Goal: Task Accomplishment & Management: Complete application form

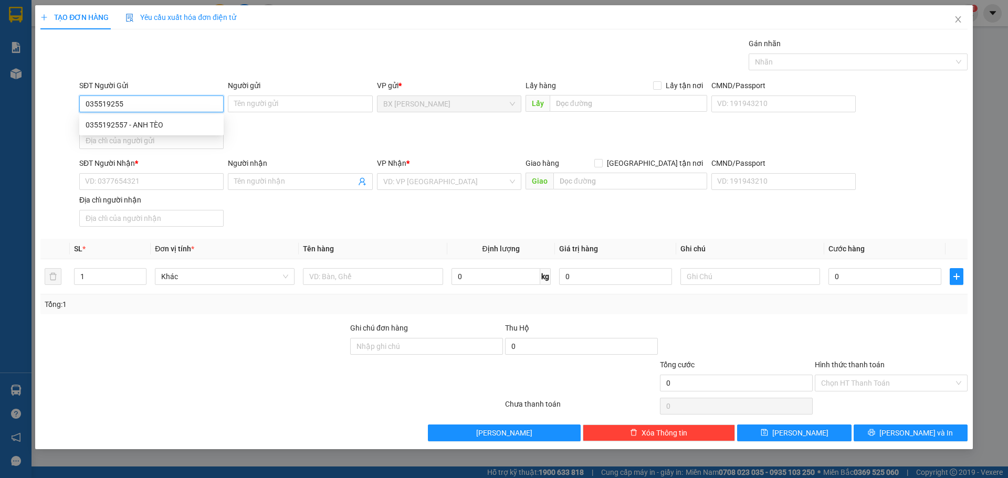
type input "0355192557"
drag, startPoint x: 184, startPoint y: 128, endPoint x: 185, endPoint y: 170, distance: 41.5
click at [185, 129] on div "0355192557 - ANH TÈO" at bounding box center [152, 125] width 132 height 12
type input "ANH TÈO"
type input "0355192557"
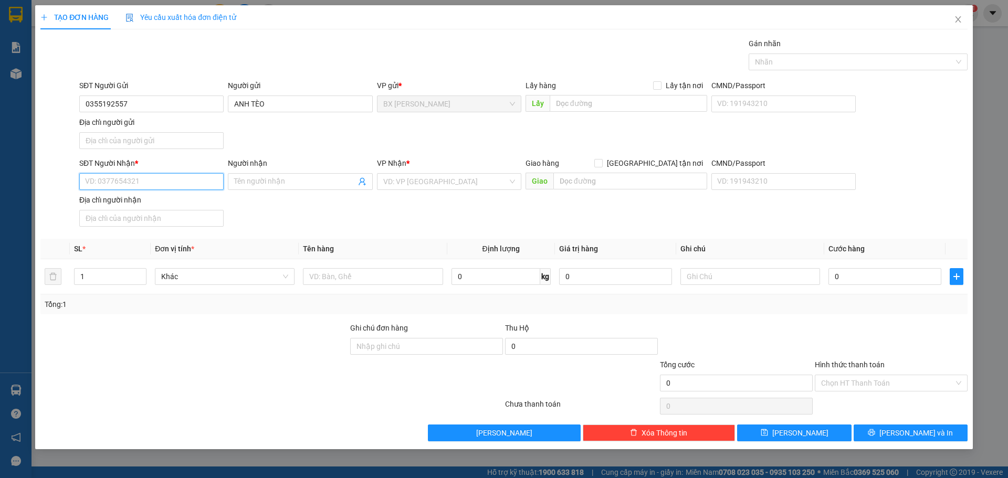
click at [186, 185] on input "SĐT Người Nhận *" at bounding box center [151, 181] width 144 height 17
type input "0907462289"
click at [196, 203] on div "0907462289 - CHỊ THY" at bounding box center [152, 203] width 132 height 12
type input "CHỊ THY"
type input "0907462289"
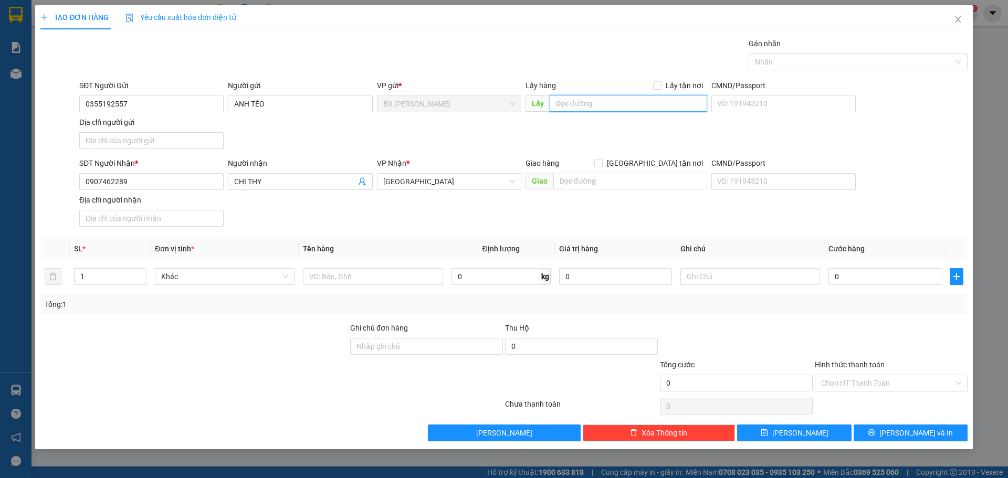
click at [585, 108] on input "text" at bounding box center [629, 103] width 158 height 17
type input "CƠM THANH THÚY"
click at [365, 279] on input "text" at bounding box center [373, 276] width 140 height 17
type input "V"
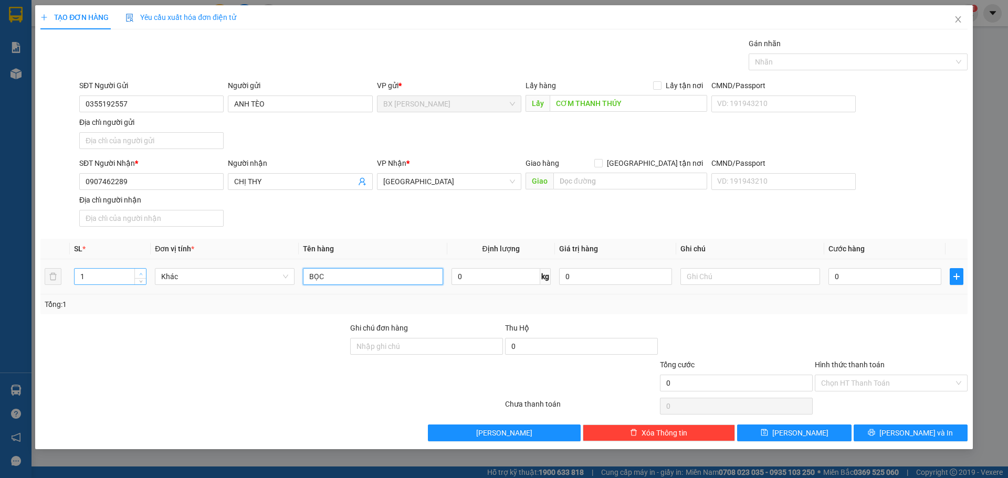
type input "BỌC"
click at [143, 274] on span "up" at bounding box center [141, 274] width 6 height 6
type input "3"
click at [143, 275] on span "up" at bounding box center [141, 274] width 6 height 6
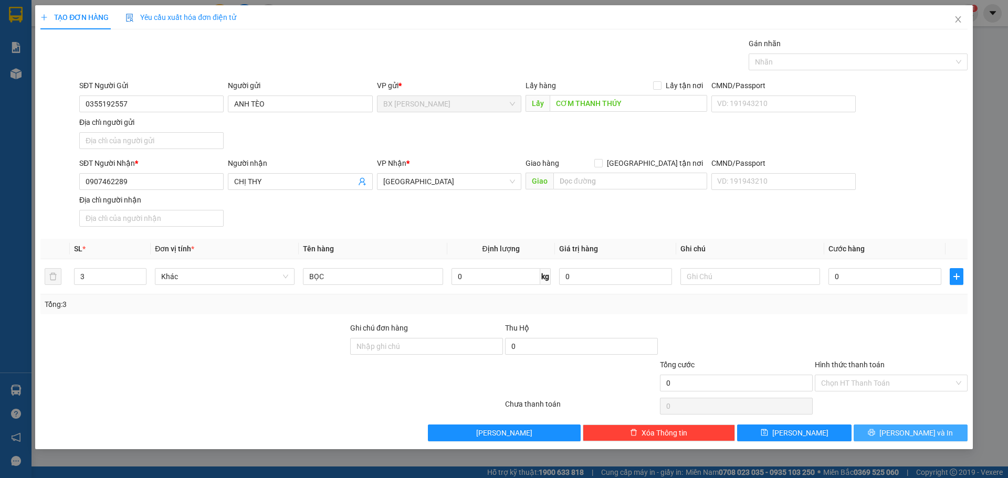
click at [884, 430] on button "[PERSON_NAME] và In" at bounding box center [911, 433] width 114 height 17
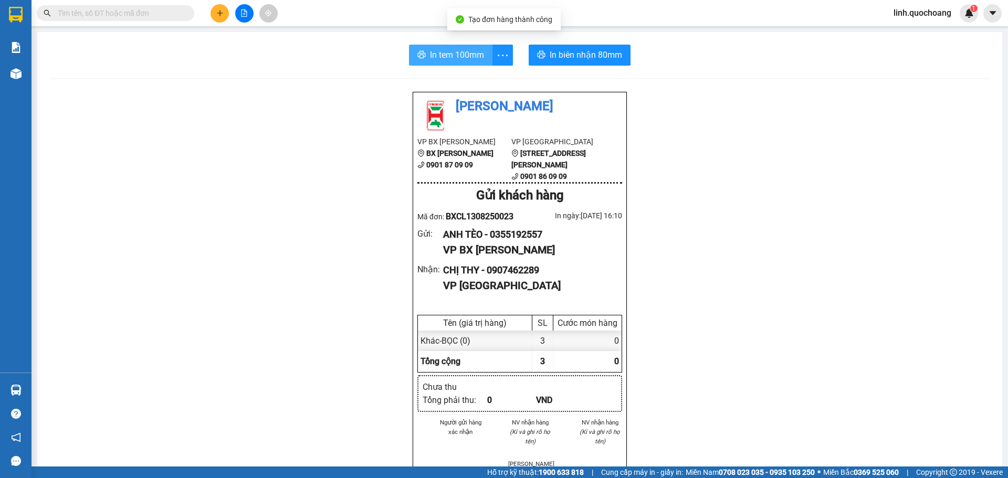
click at [464, 58] on span "In tem 100mm" at bounding box center [457, 54] width 54 height 13
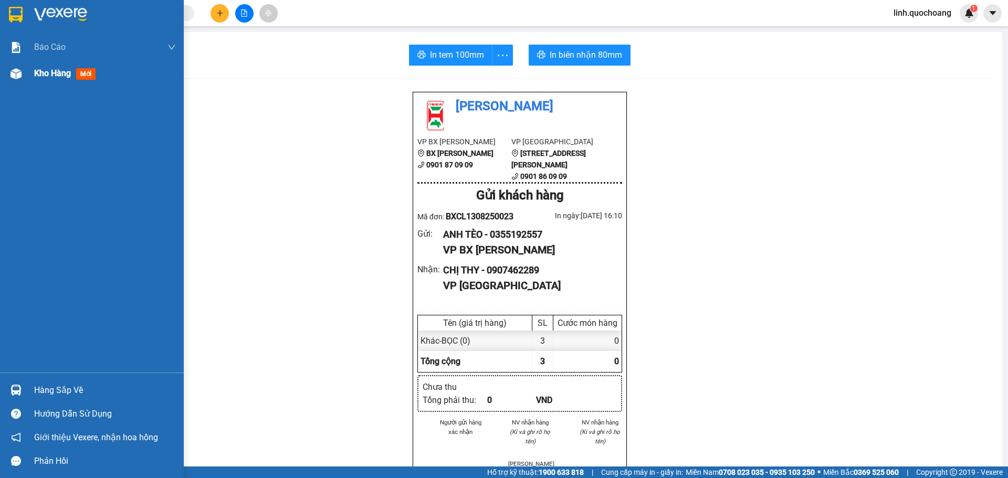
click at [49, 77] on span "Kho hàng" at bounding box center [52, 73] width 37 height 10
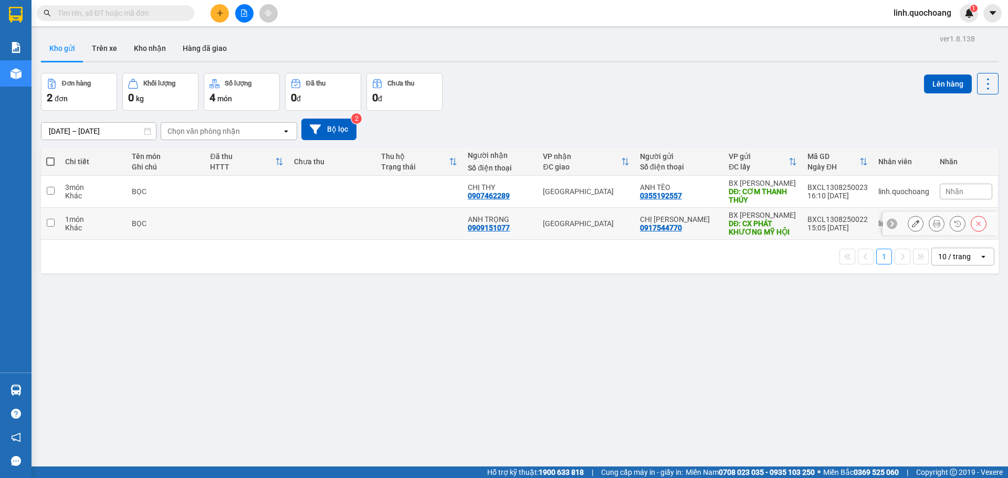
drag, startPoint x: 400, startPoint y: 220, endPoint x: 654, endPoint y: 208, distance: 255.0
click at [400, 221] on td at bounding box center [419, 224] width 87 height 32
checkbox input "true"
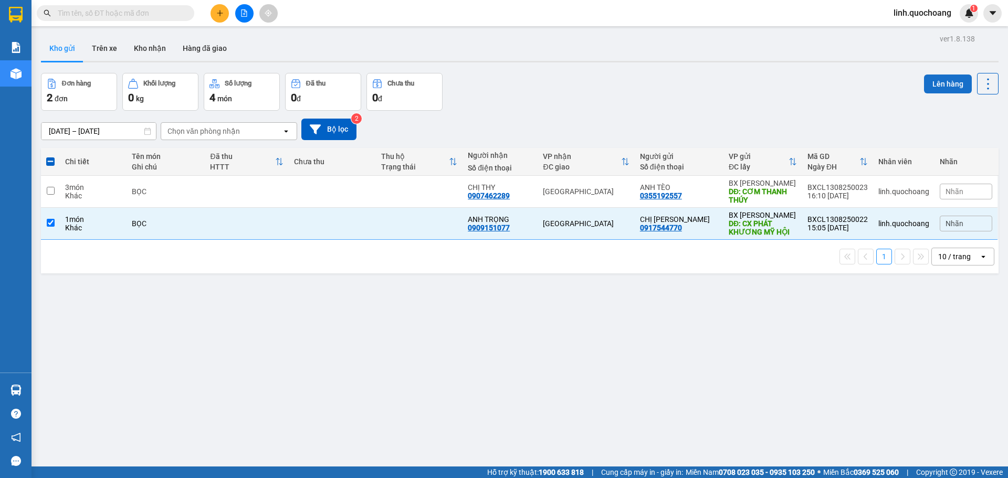
click at [940, 85] on button "Lên hàng" at bounding box center [948, 84] width 48 height 19
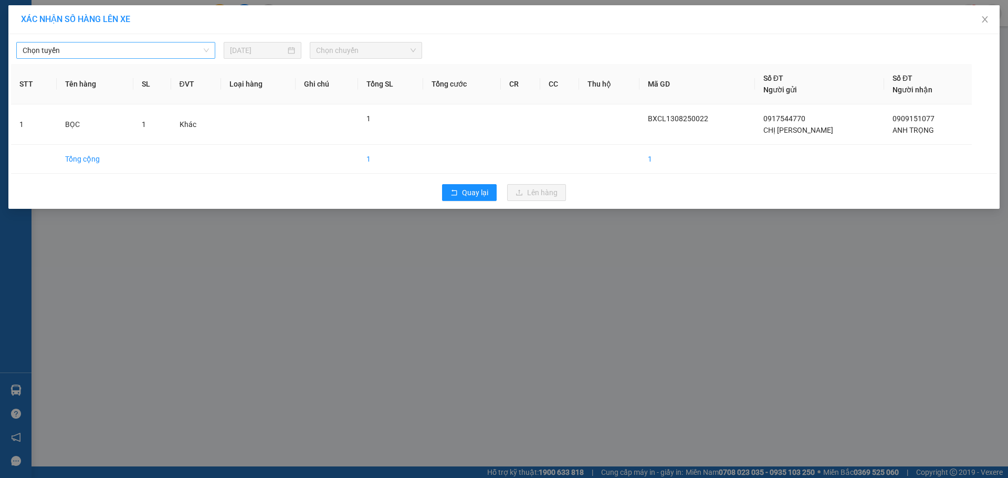
click at [172, 57] on span "Chọn tuyến" at bounding box center [116, 51] width 186 height 16
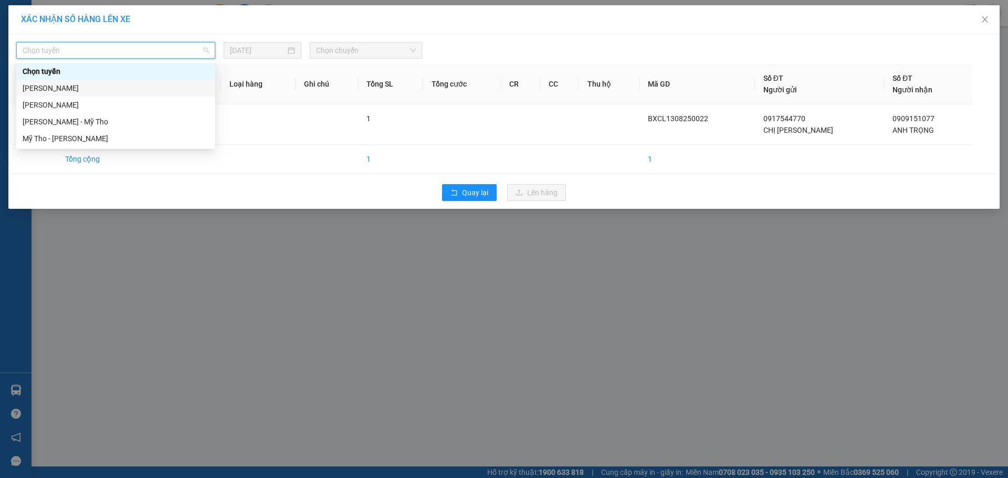
click at [172, 84] on div "[PERSON_NAME]" at bounding box center [116, 88] width 186 height 12
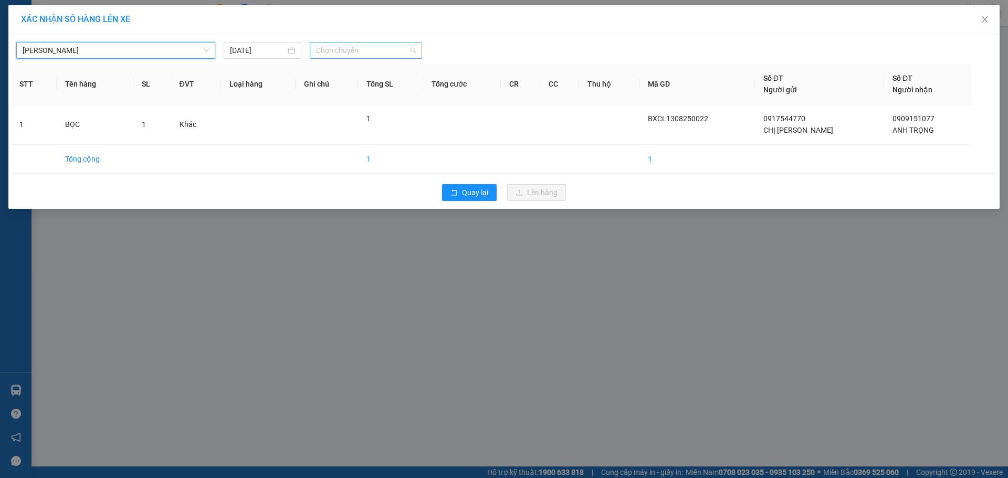
click at [384, 54] on span "Chọn chuyến" at bounding box center [366, 51] width 100 height 16
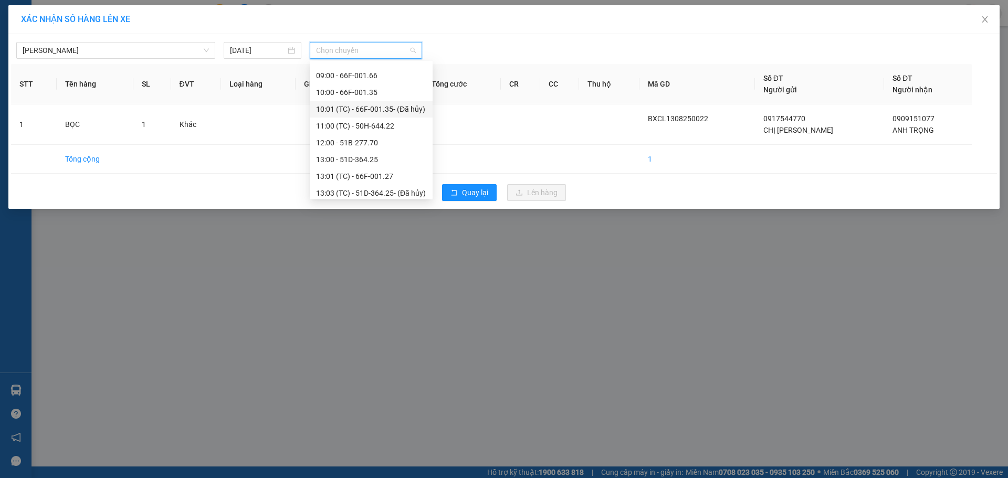
scroll to position [420, 0]
click at [385, 187] on div "16:00 - 66F-001.71" at bounding box center [371, 189] width 110 height 12
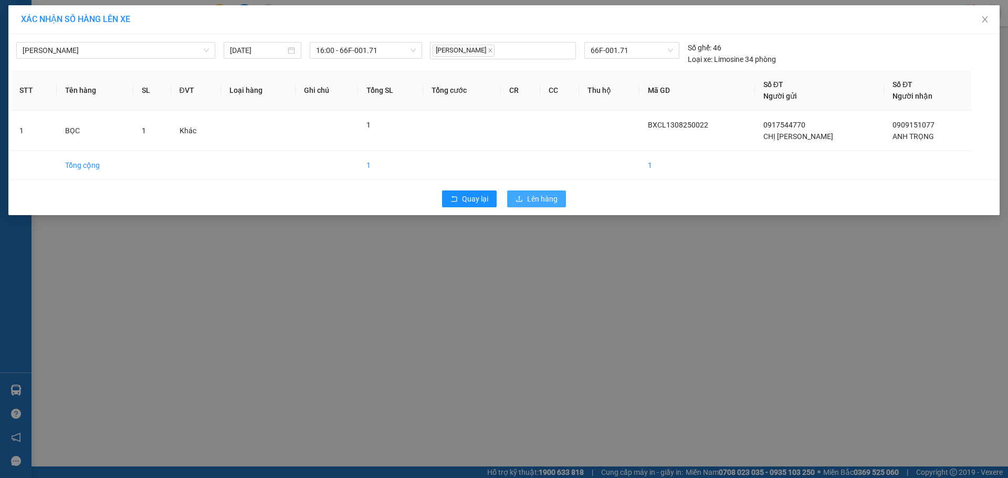
click at [522, 194] on button "Lên hàng" at bounding box center [536, 199] width 59 height 17
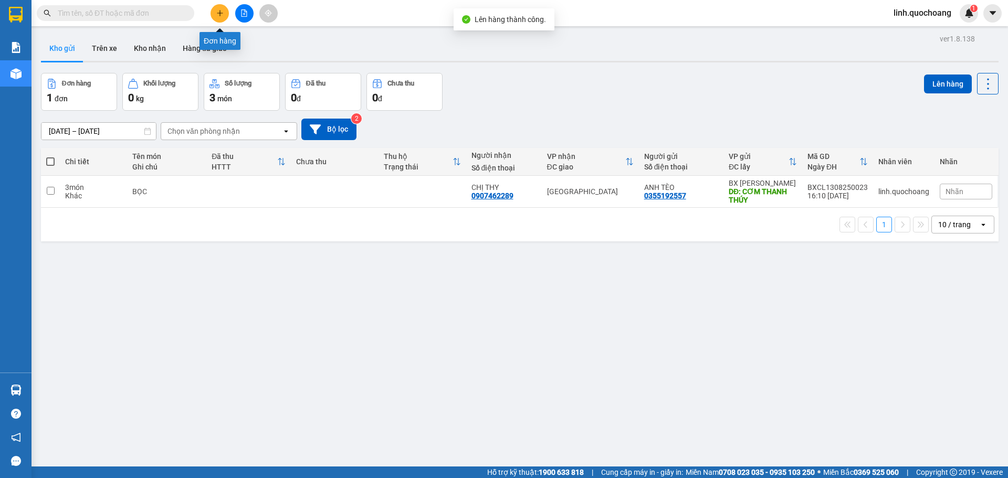
click at [216, 14] on icon "plus" at bounding box center [219, 12] width 7 height 7
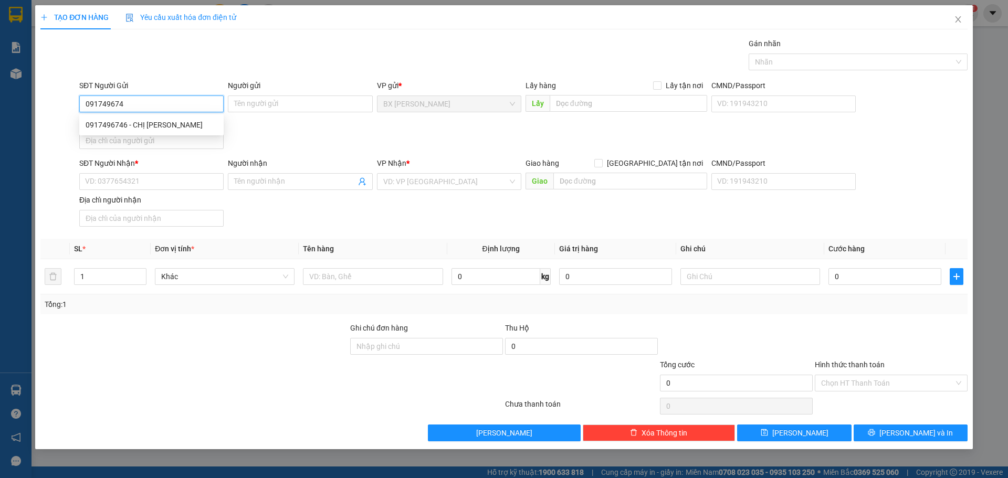
type input "0917496746"
click at [150, 131] on div "0917496746 - CHỊ [PERSON_NAME]" at bounding box center [151, 125] width 144 height 17
type input "CHỊ [PERSON_NAME]"
type input "0917496746"
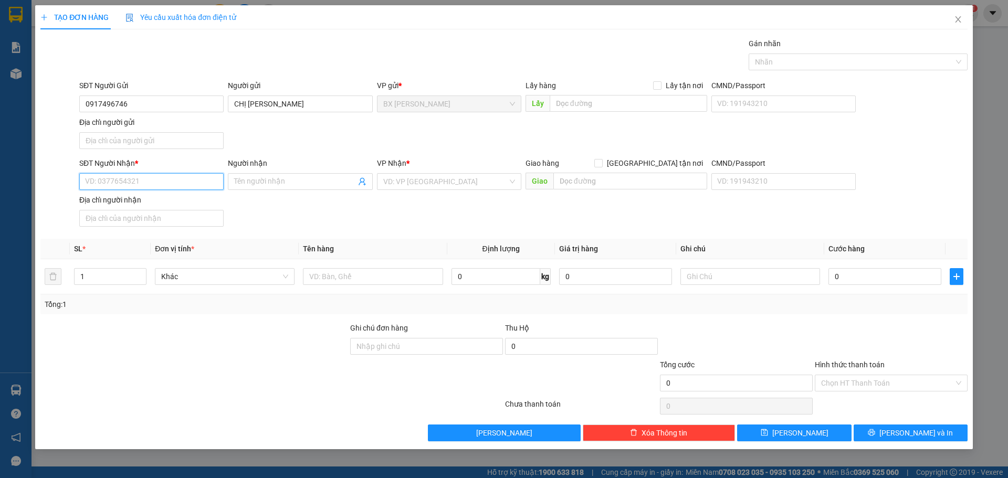
click at [153, 176] on input "SĐT Người Nhận *" at bounding box center [151, 181] width 144 height 17
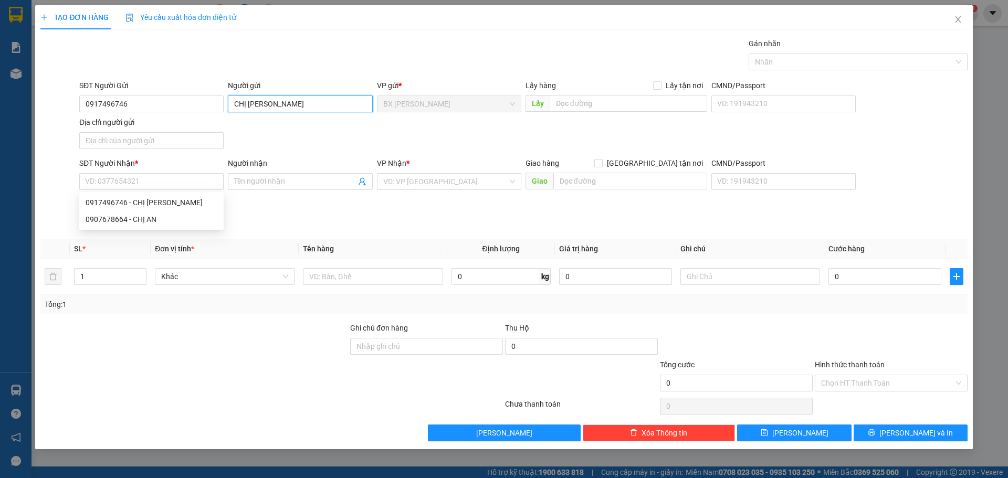
click at [246, 108] on input "CHỊ [PERSON_NAME]" at bounding box center [300, 104] width 144 height 17
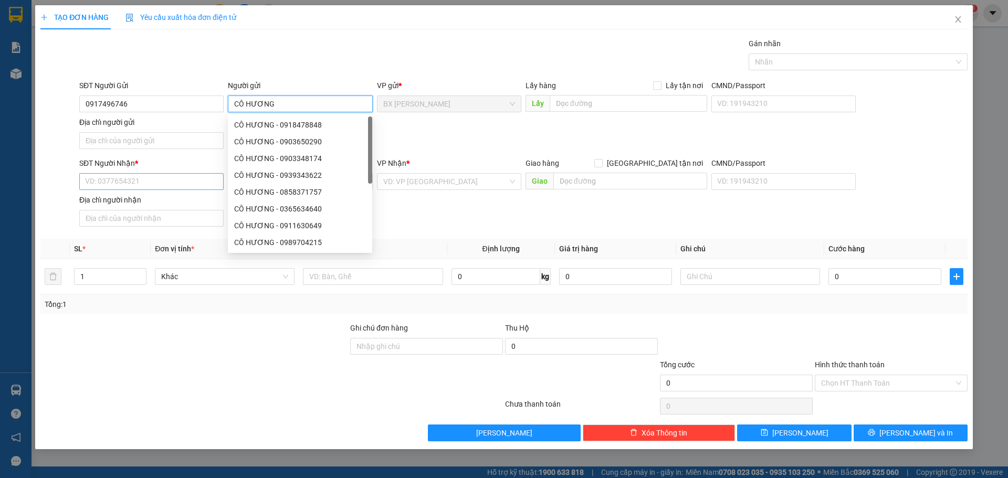
type input "CÔ HƯƠNG"
drag, startPoint x: 148, startPoint y: 178, endPoint x: 153, endPoint y: 168, distance: 12.0
click at [148, 179] on input "SĐT Người Nhận *" at bounding box center [151, 181] width 144 height 17
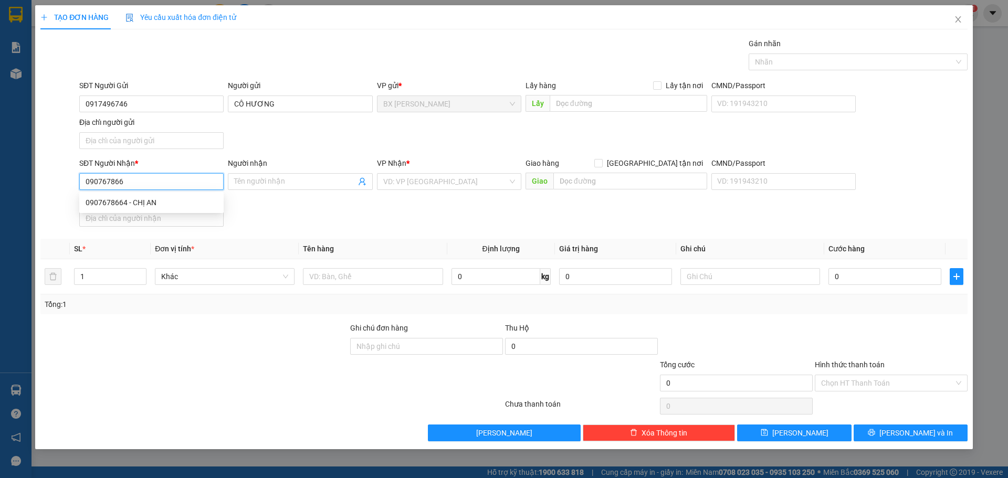
type input "0907678664"
click at [141, 203] on div "0907678664 - CHỊ AN" at bounding box center [152, 203] width 132 height 12
type input "CHỊ AN"
type input "0907678664"
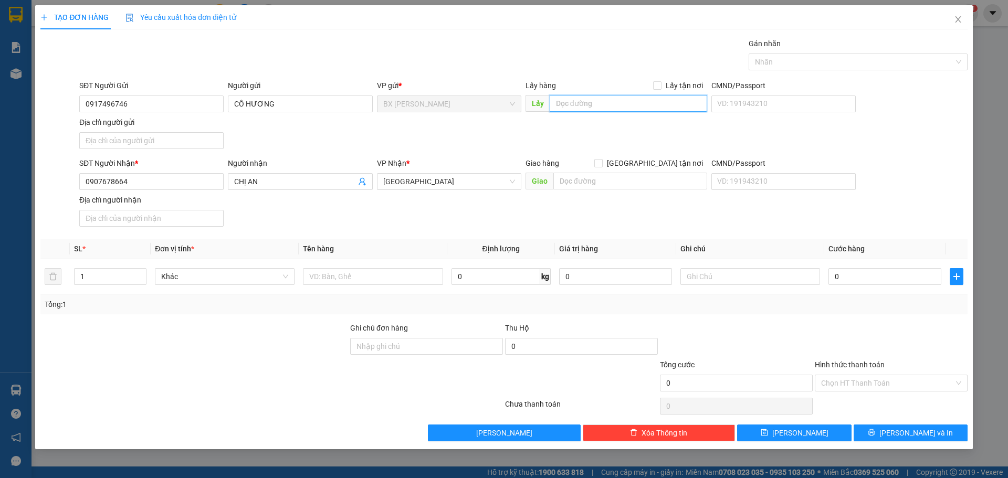
click at [591, 107] on input "text" at bounding box center [629, 103] width 158 height 17
type input "VỰA XOÀI HƯƠNG"
click at [405, 282] on input "text" at bounding box center [373, 276] width 140 height 17
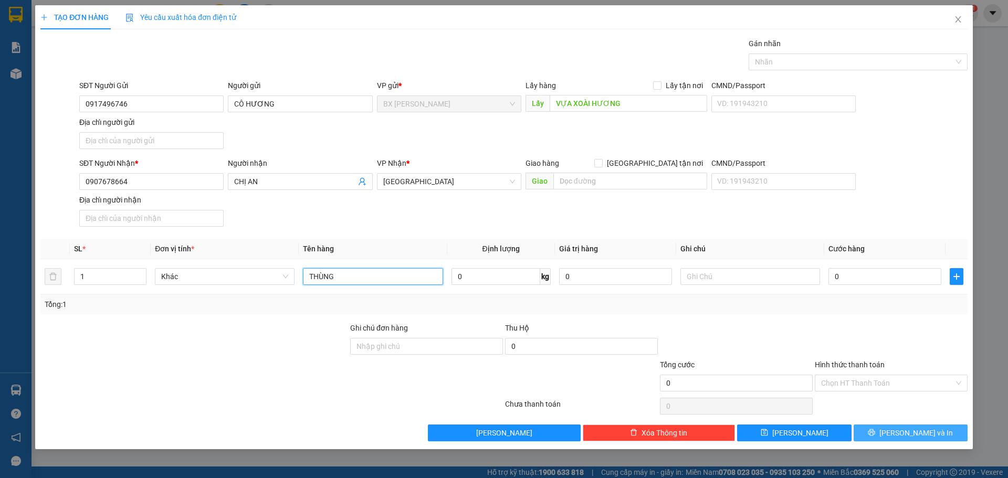
type input "THÙNG"
click at [903, 437] on span "[PERSON_NAME] và In" at bounding box center [917, 434] width 74 height 12
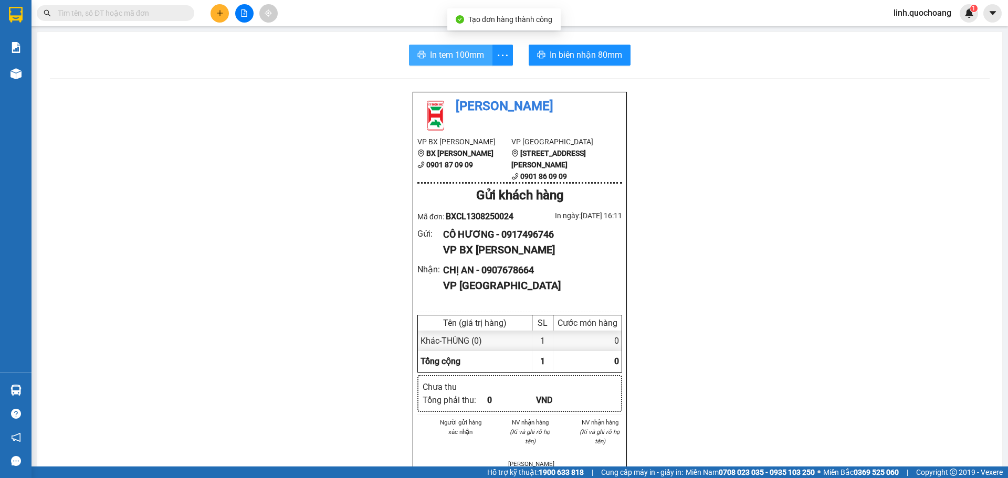
click at [483, 58] on button "In tem 100mm" at bounding box center [451, 55] width 84 height 21
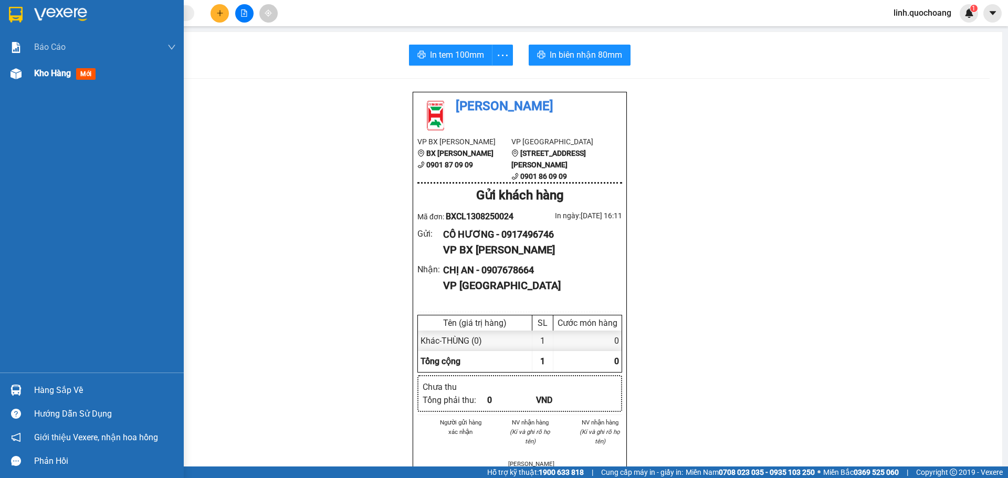
click at [54, 67] on div "Kho hàng mới" at bounding box center [67, 73] width 66 height 13
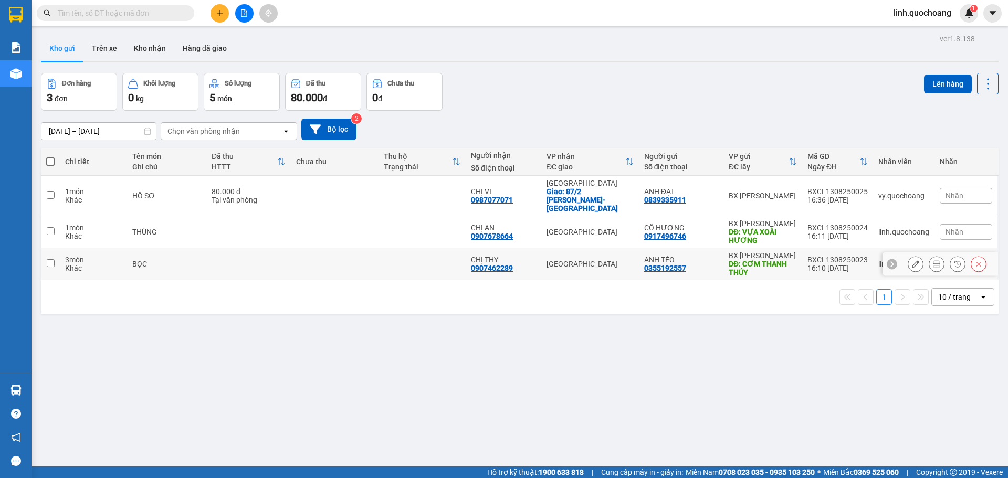
click at [407, 257] on td at bounding box center [422, 264] width 87 height 32
checkbox input "true"
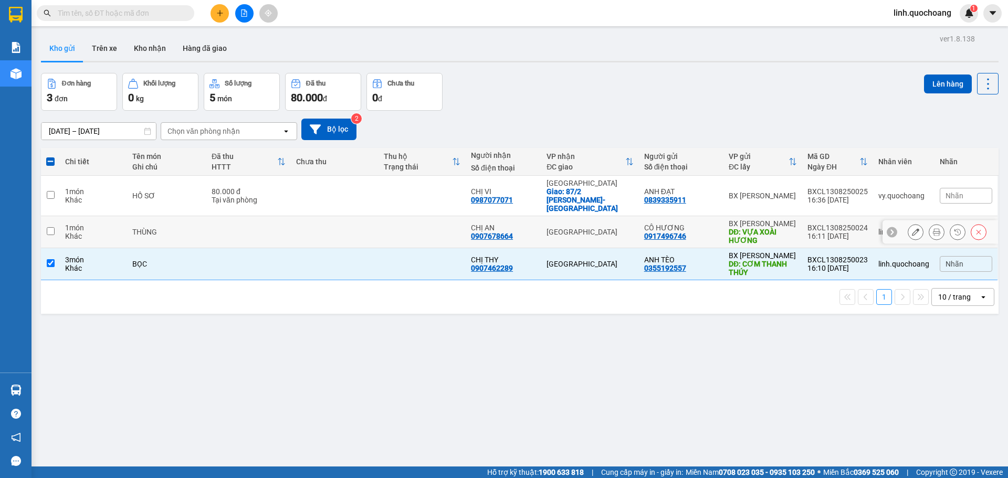
click at [408, 222] on td at bounding box center [422, 232] width 87 height 32
checkbox input "true"
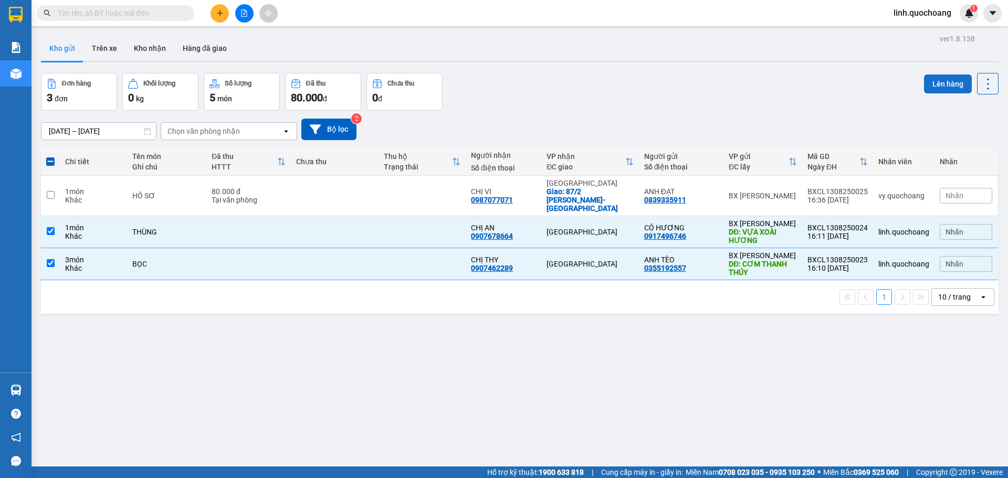
click at [958, 84] on button "Lên hàng" at bounding box center [948, 84] width 48 height 19
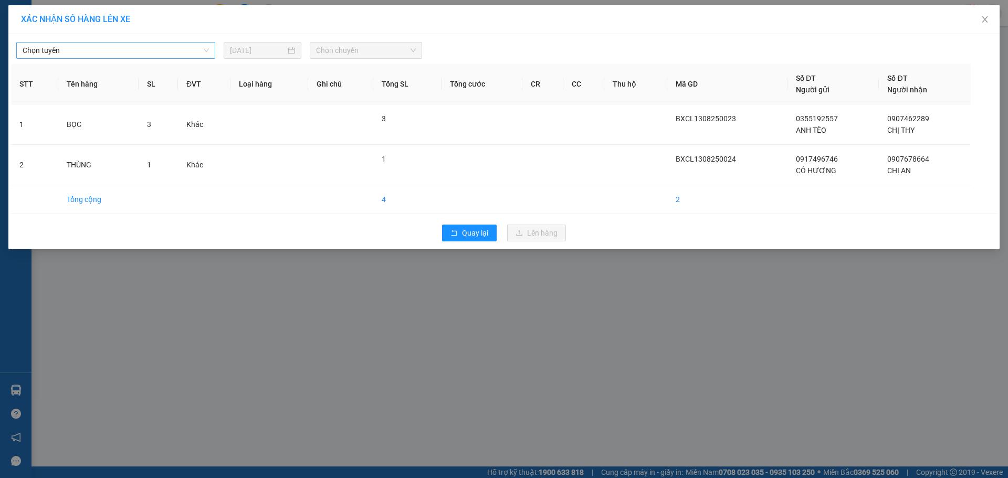
click at [127, 53] on span "Chọn tuyến" at bounding box center [116, 51] width 186 height 16
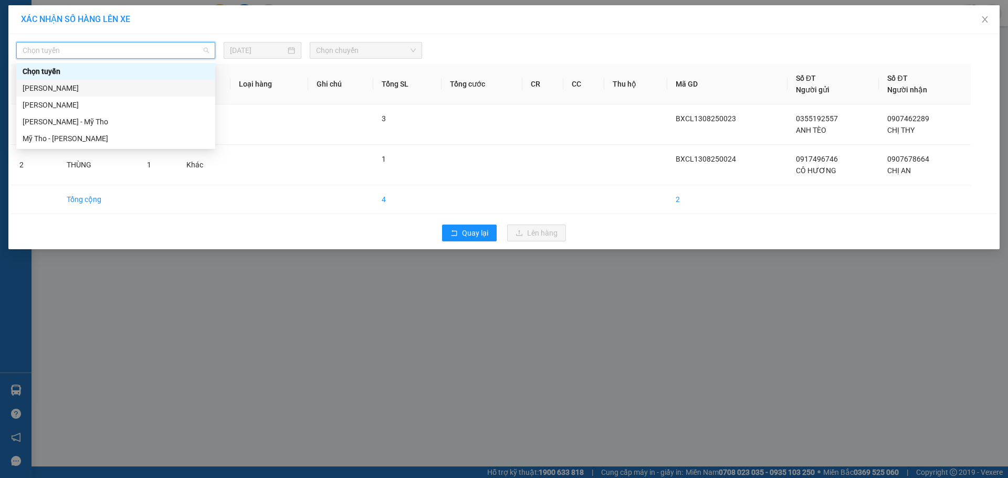
click at [131, 91] on div "[PERSON_NAME]" at bounding box center [116, 88] width 186 height 12
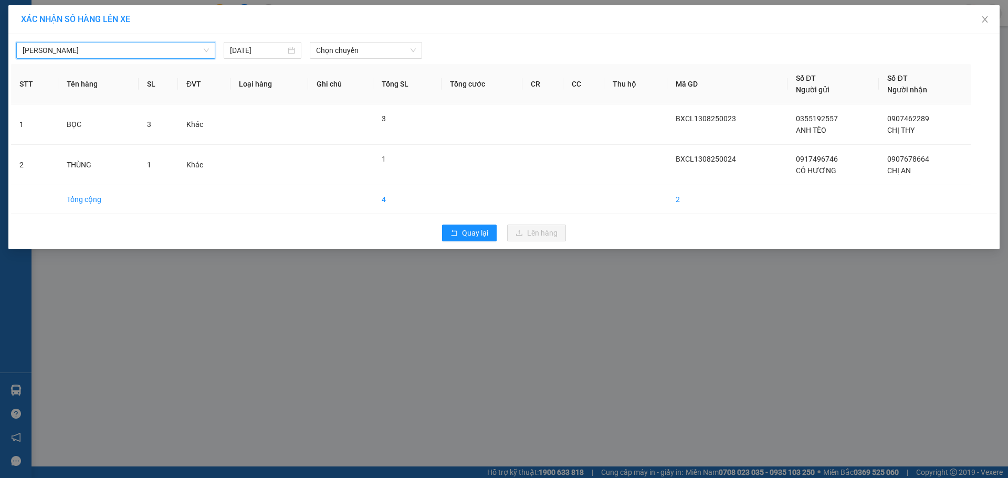
click at [356, 59] on div "[PERSON_NAME] - [PERSON_NAME] - [GEOGRAPHIC_DATA] [DATE] Chọn chuyến STT Tên hà…" at bounding box center [504, 141] width 992 height 215
click at [366, 53] on span "Chọn chuyến" at bounding box center [366, 51] width 100 height 16
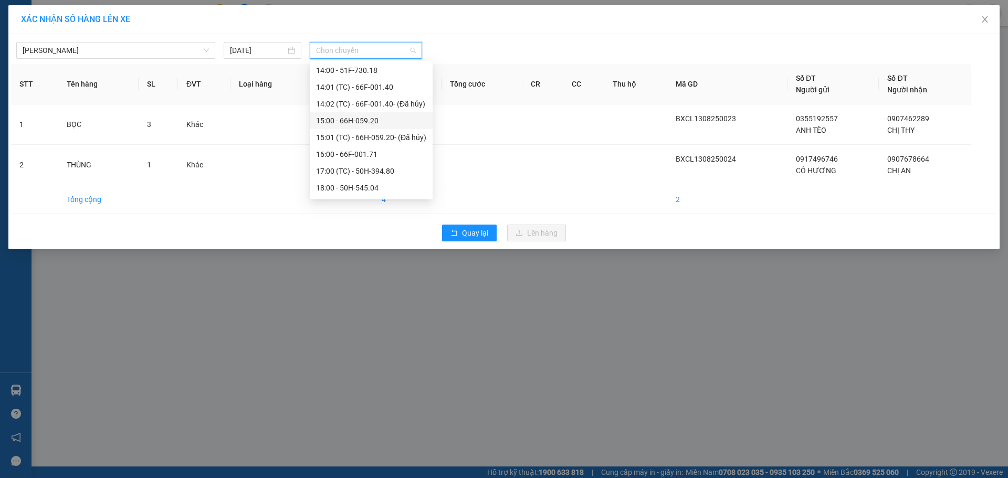
scroll to position [471, 0]
click at [341, 162] on div "17:00 (TC) - 50H-394.80" at bounding box center [371, 155] width 123 height 17
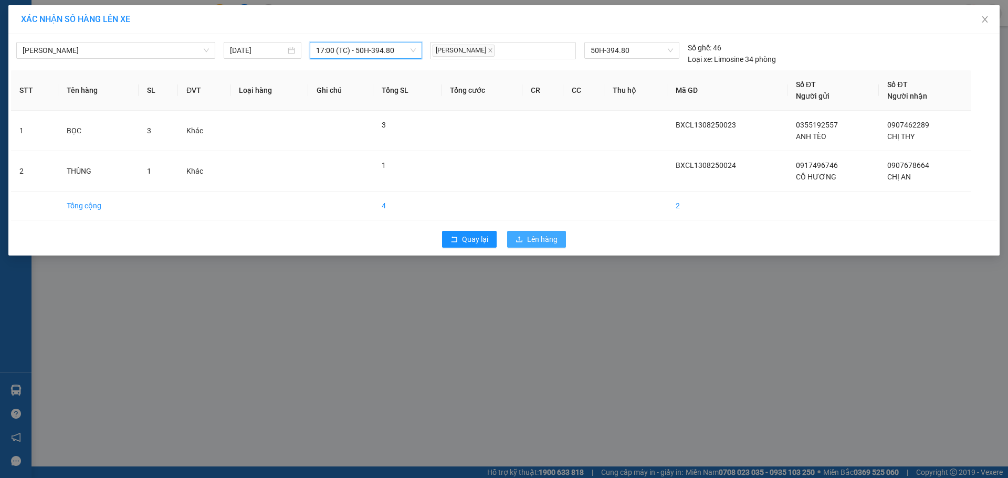
click at [540, 235] on span "Lên hàng" at bounding box center [542, 240] width 30 height 12
